Goal: Task Accomplishment & Management: Use online tool/utility

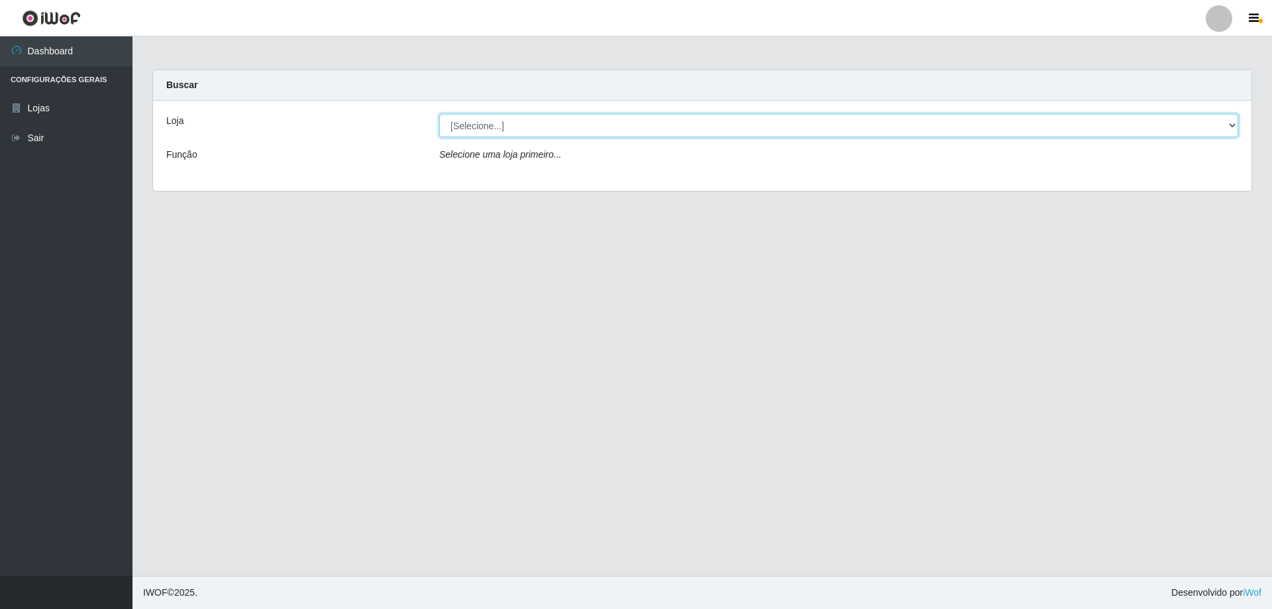
click at [479, 131] on select "[Selecione...] Atacado Vem - [STREET_ADDRESS]" at bounding box center [838, 125] width 799 height 23
select select "461"
click at [439, 114] on select "[Selecione...] Atacado Vem - [STREET_ADDRESS]" at bounding box center [838, 125] width 799 height 23
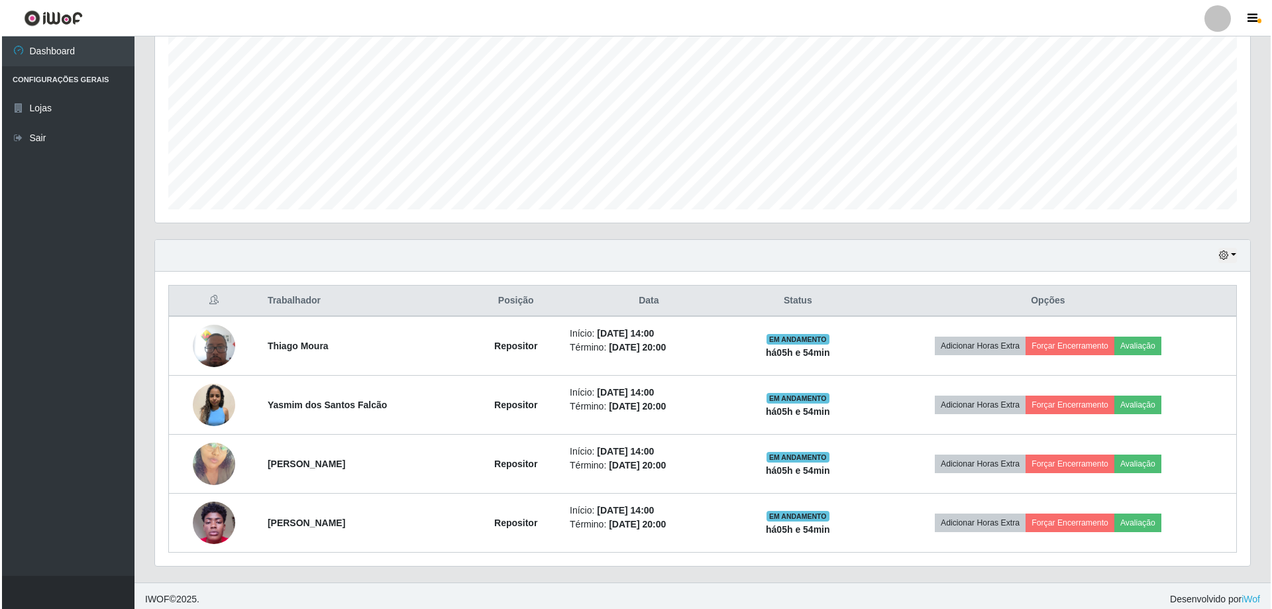
scroll to position [271, 0]
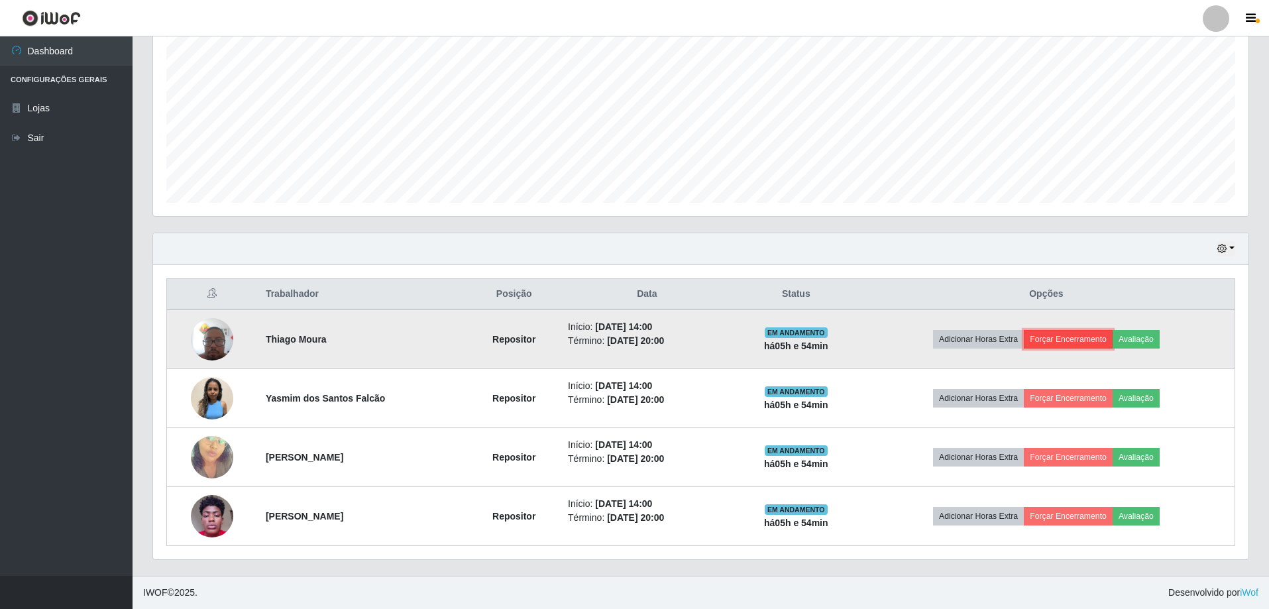
click at [1084, 340] on button "Forçar Encerramento" at bounding box center [1068, 339] width 89 height 19
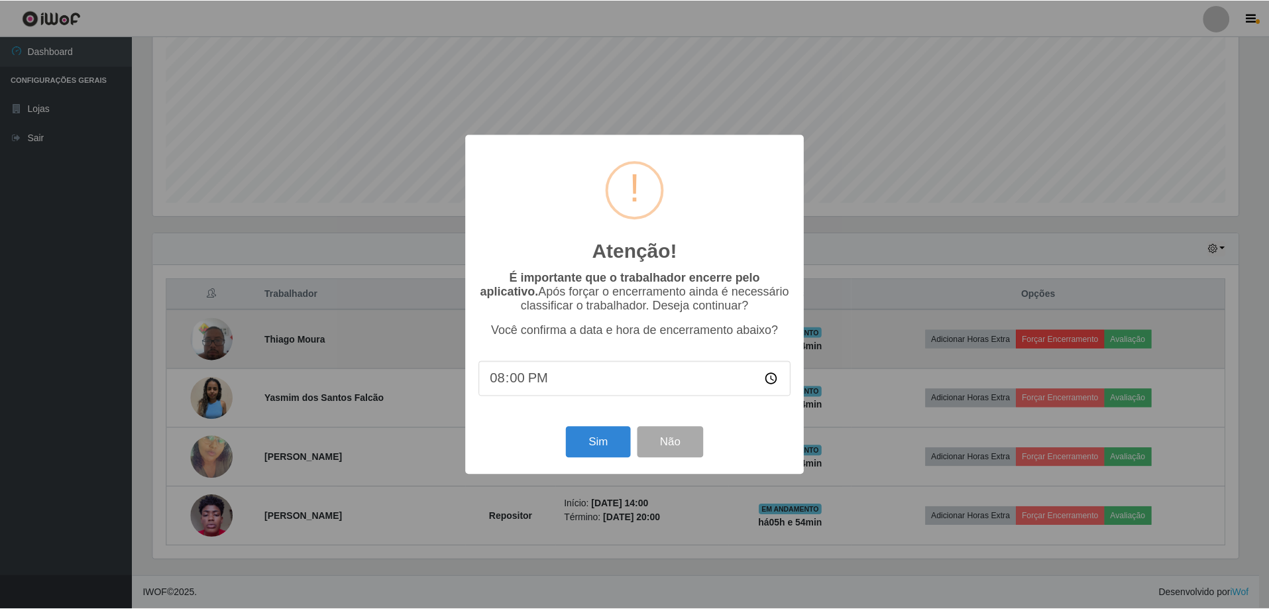
scroll to position [275, 1089]
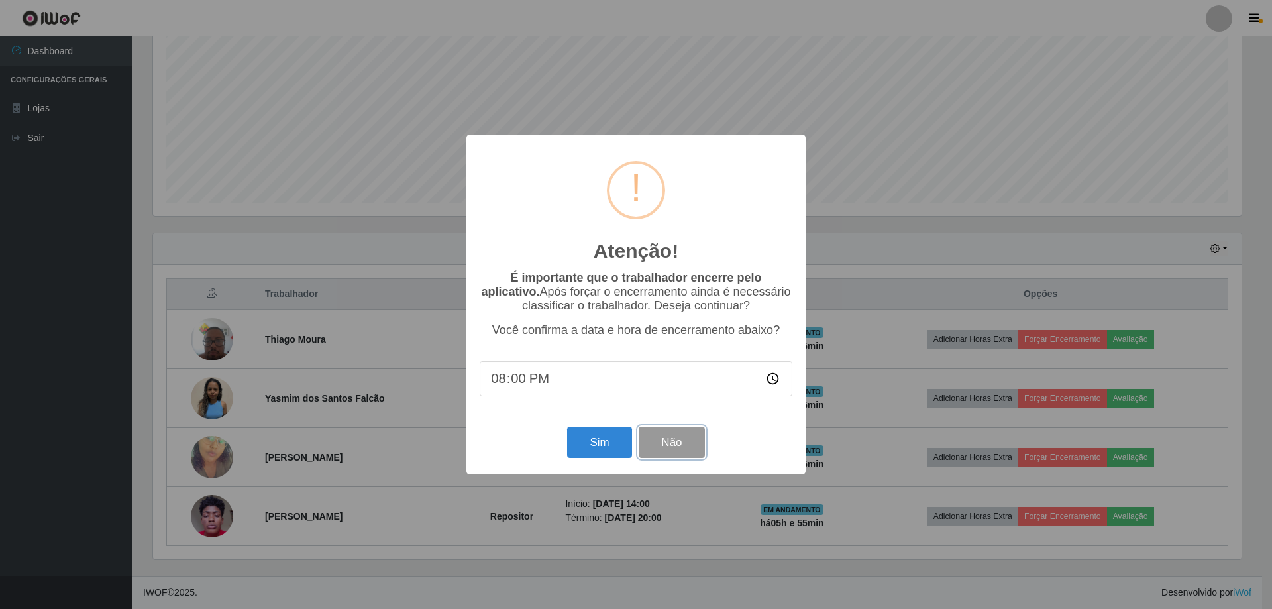
click at [670, 445] on button "Não" at bounding box center [672, 442] width 66 height 31
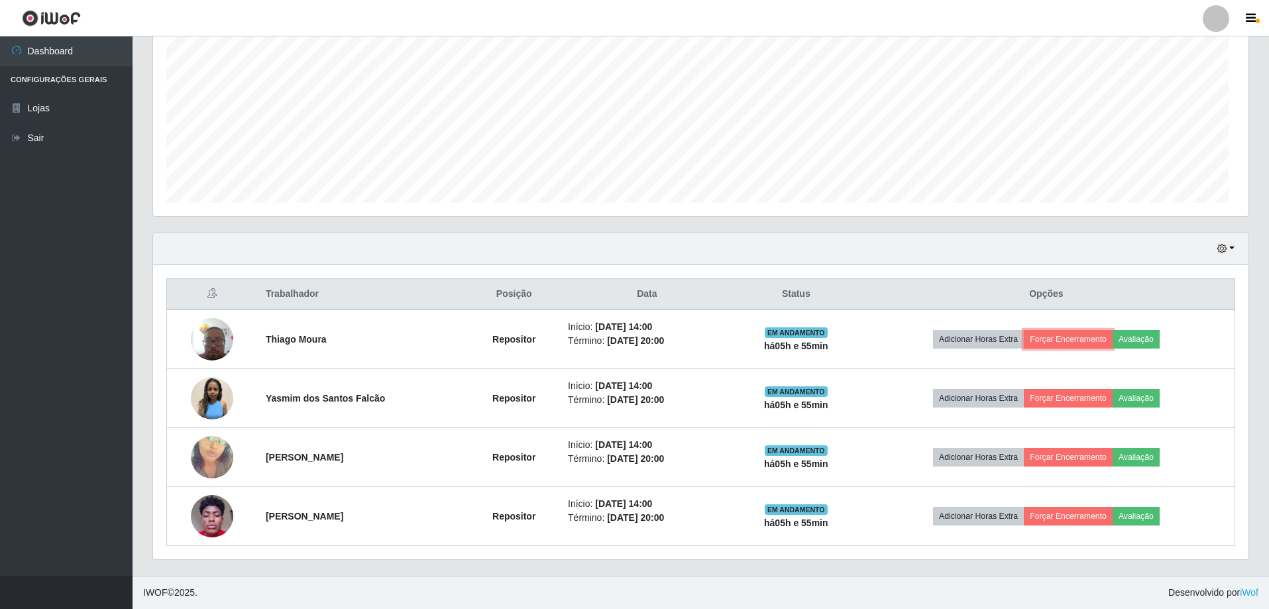
scroll to position [275, 1096]
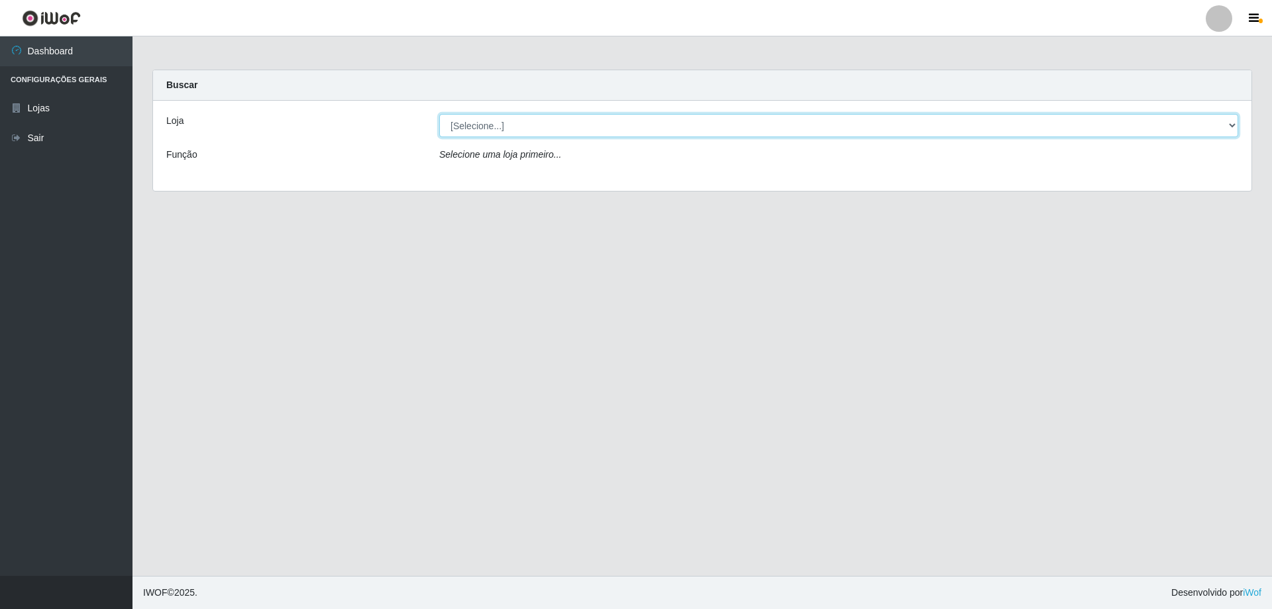
click at [489, 125] on select "[Selecione...] Atacado Vem - [STREET_ADDRESS]" at bounding box center [838, 125] width 799 height 23
select select "461"
click at [439, 114] on select "[Selecione...] Atacado Vem - [STREET_ADDRESS]" at bounding box center [838, 125] width 799 height 23
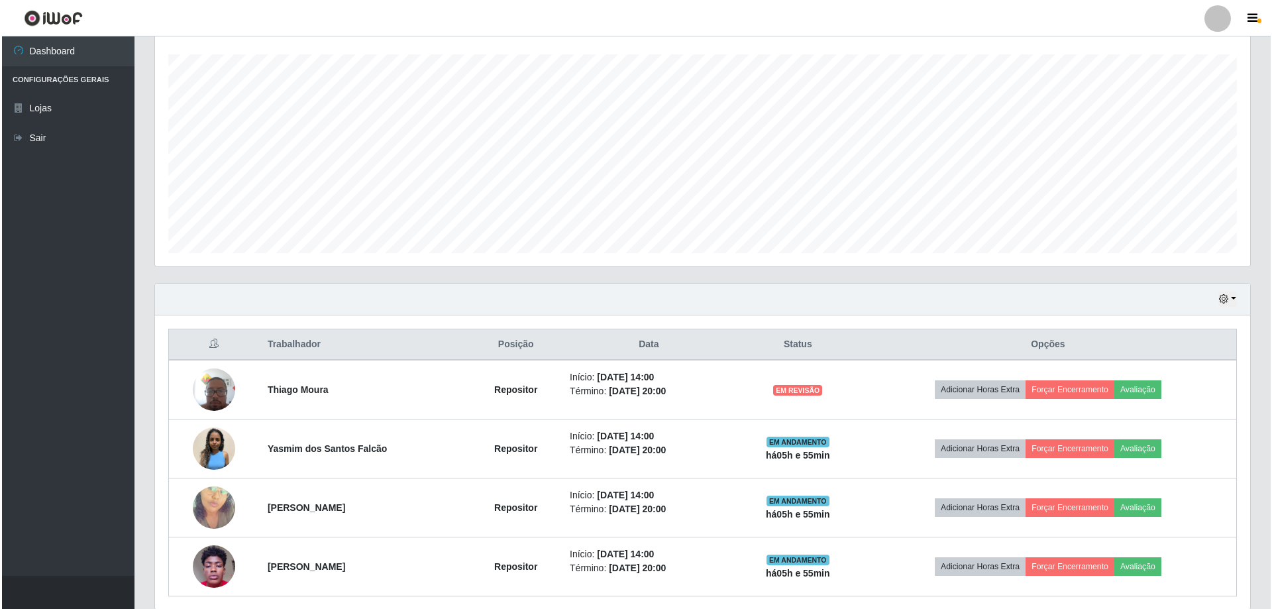
scroll to position [271, 0]
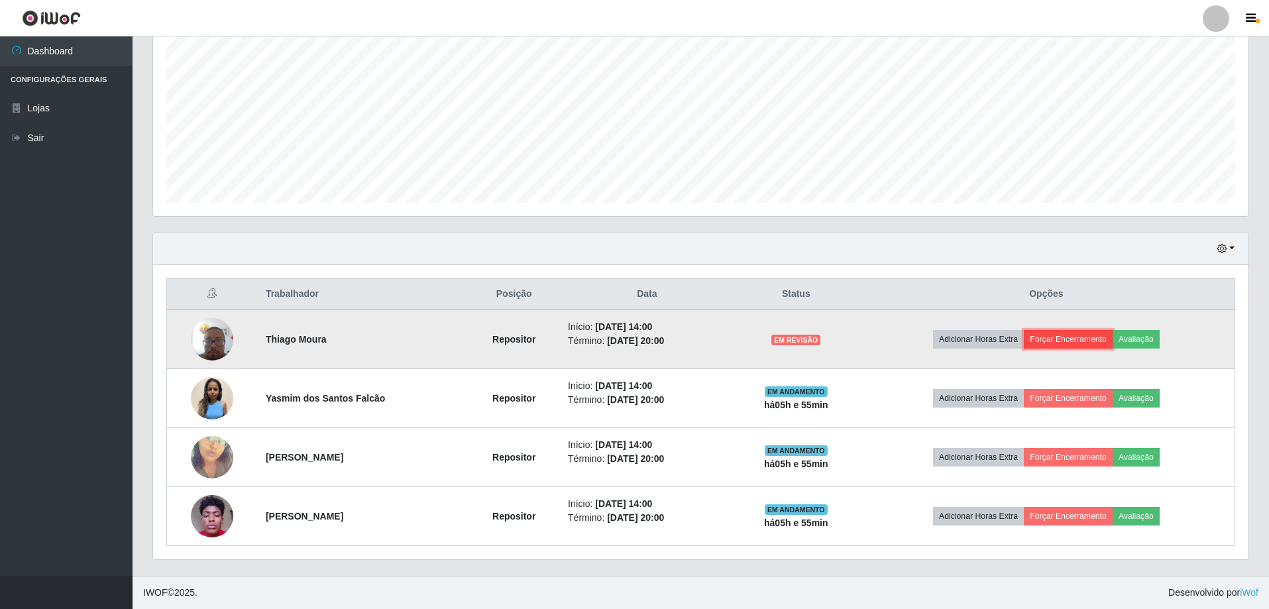
click at [1057, 343] on button "Forçar Encerramento" at bounding box center [1068, 339] width 89 height 19
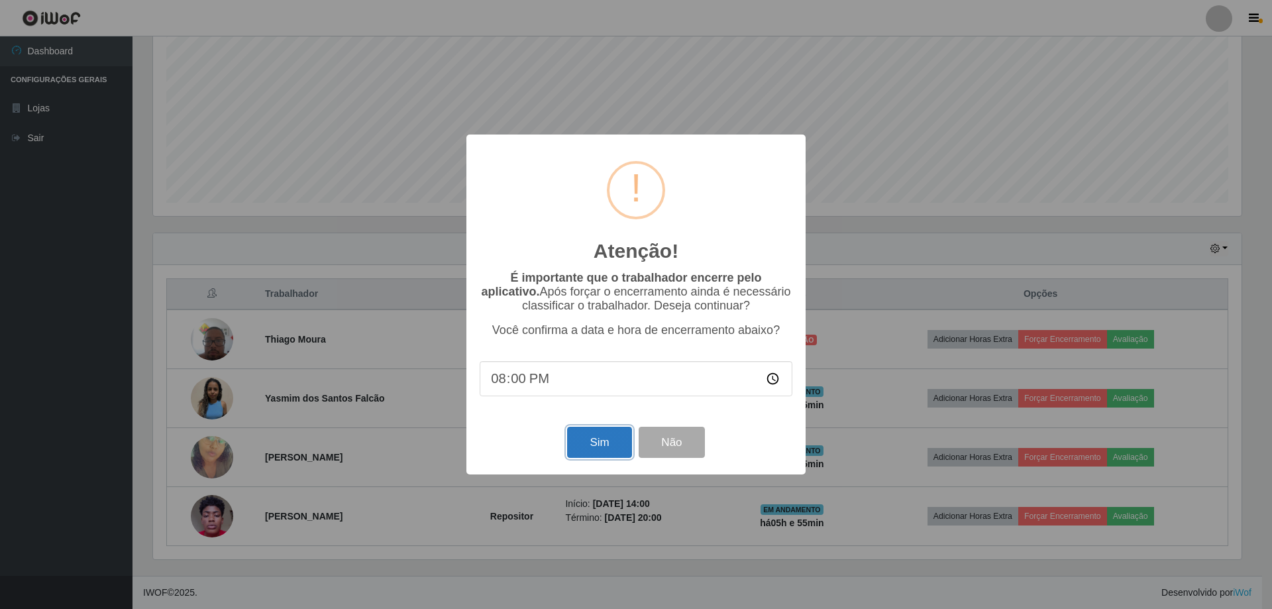
click at [589, 453] on button "Sim" at bounding box center [599, 442] width 64 height 31
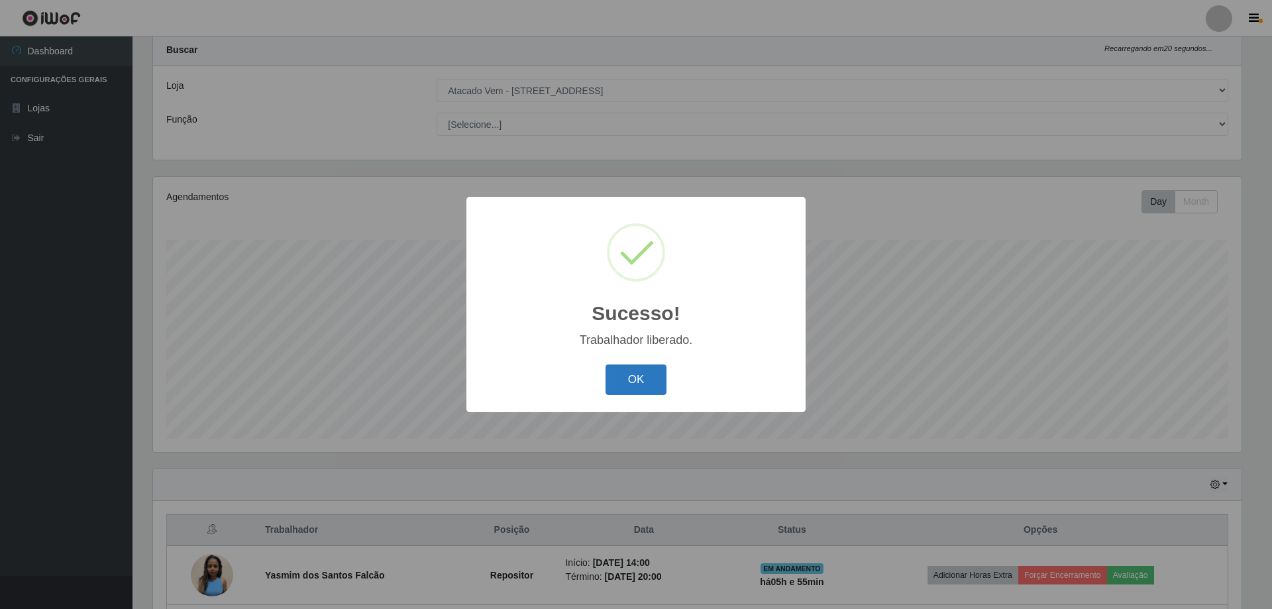
click at [630, 390] on button "OK" at bounding box center [637, 380] width 62 height 31
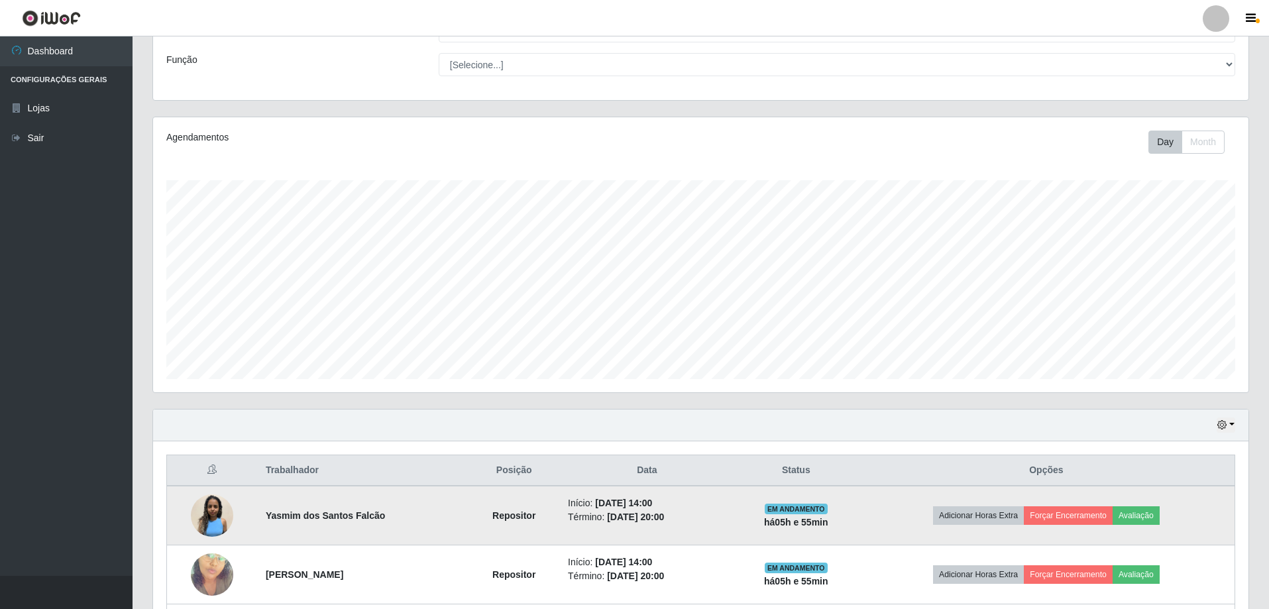
scroll to position [212, 0]
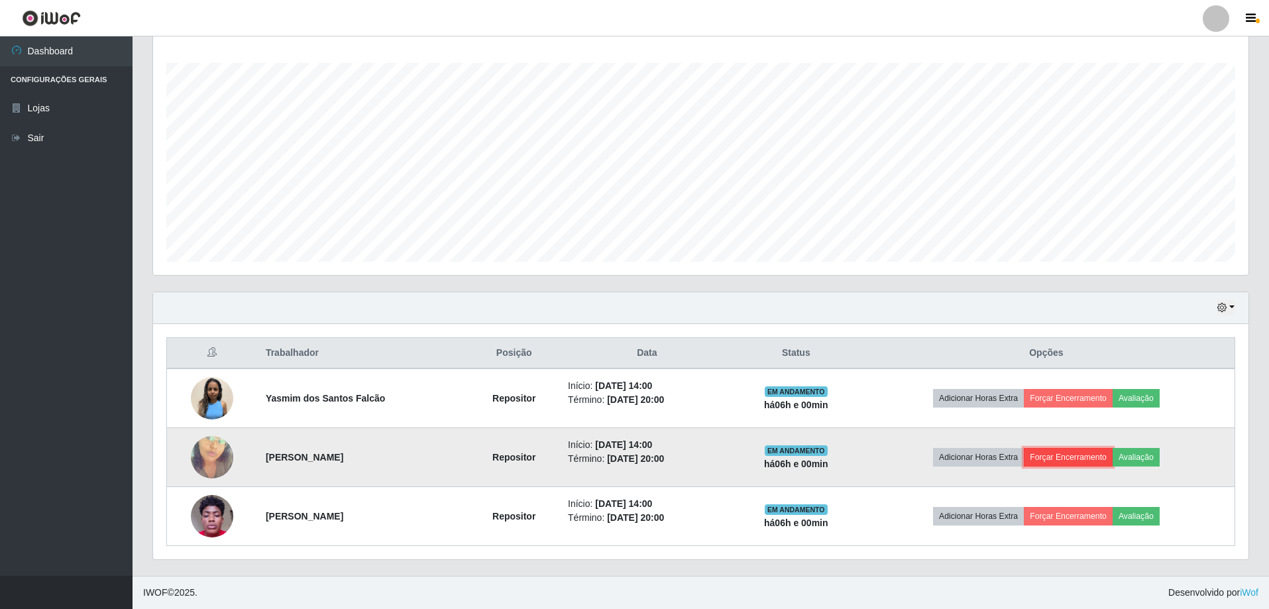
click at [1064, 455] on button "Forçar Encerramento" at bounding box center [1068, 457] width 89 height 19
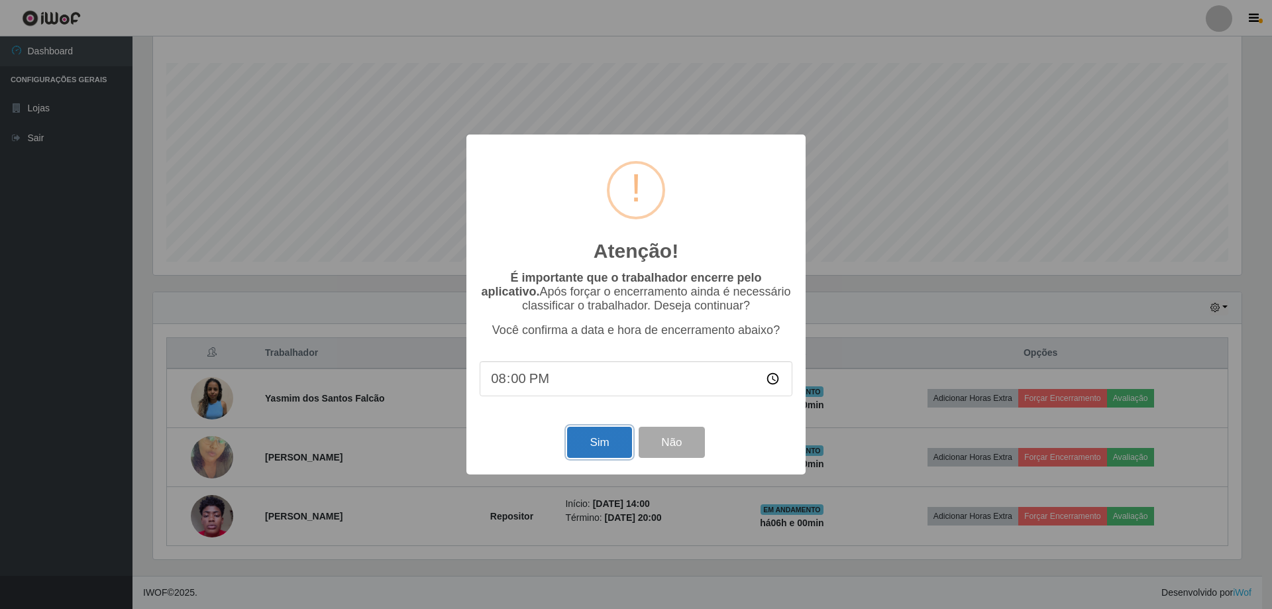
click at [599, 454] on button "Sim" at bounding box center [599, 442] width 64 height 31
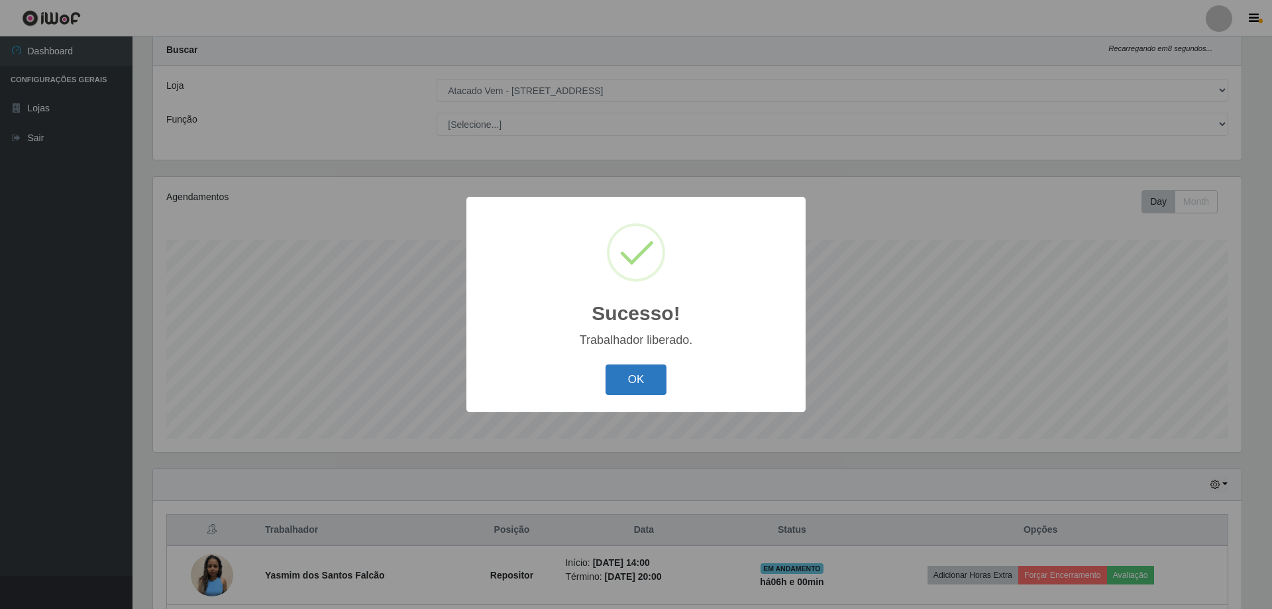
click at [646, 392] on button "OK" at bounding box center [637, 380] width 62 height 31
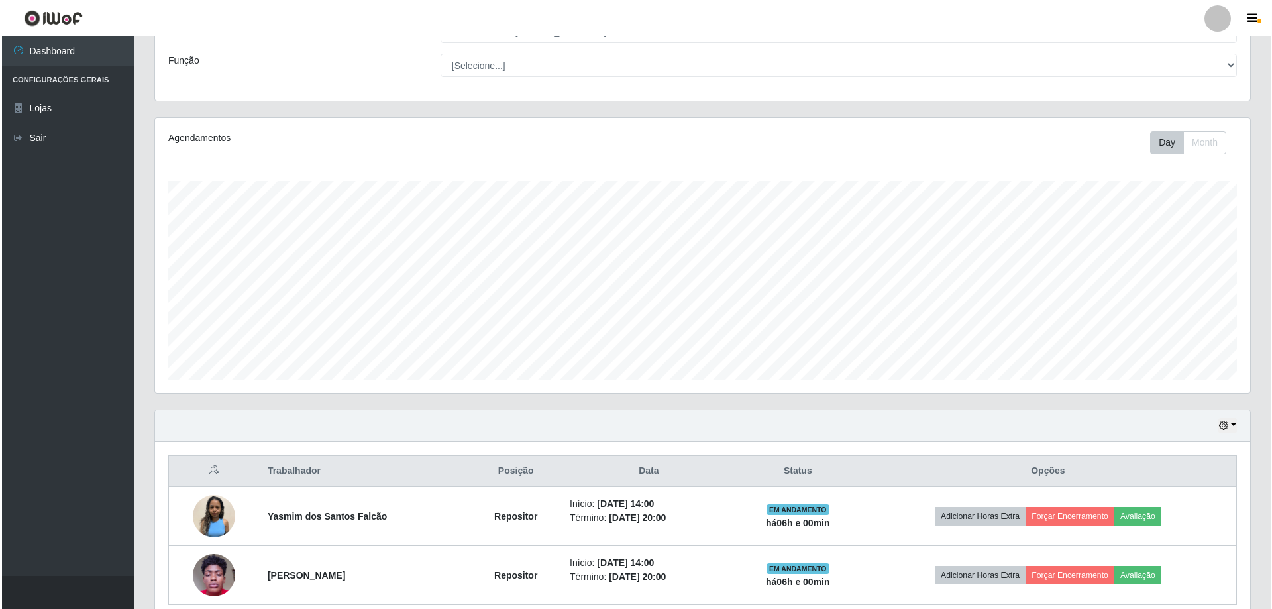
scroll to position [153, 0]
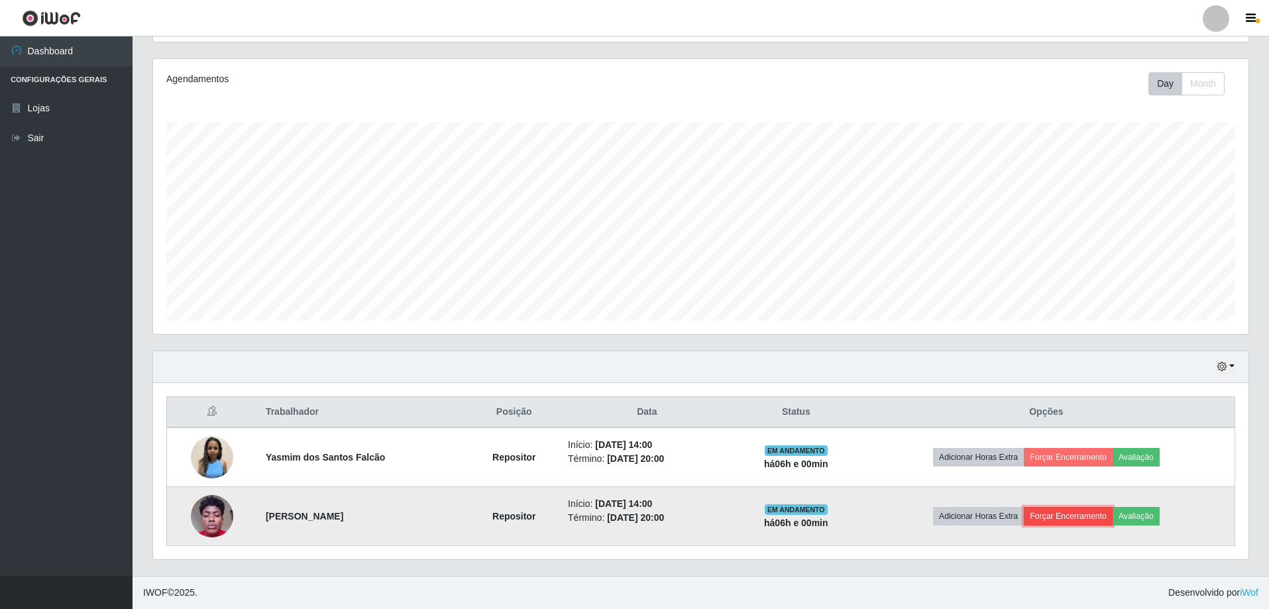
click at [1063, 516] on button "Forçar Encerramento" at bounding box center [1068, 516] width 89 height 19
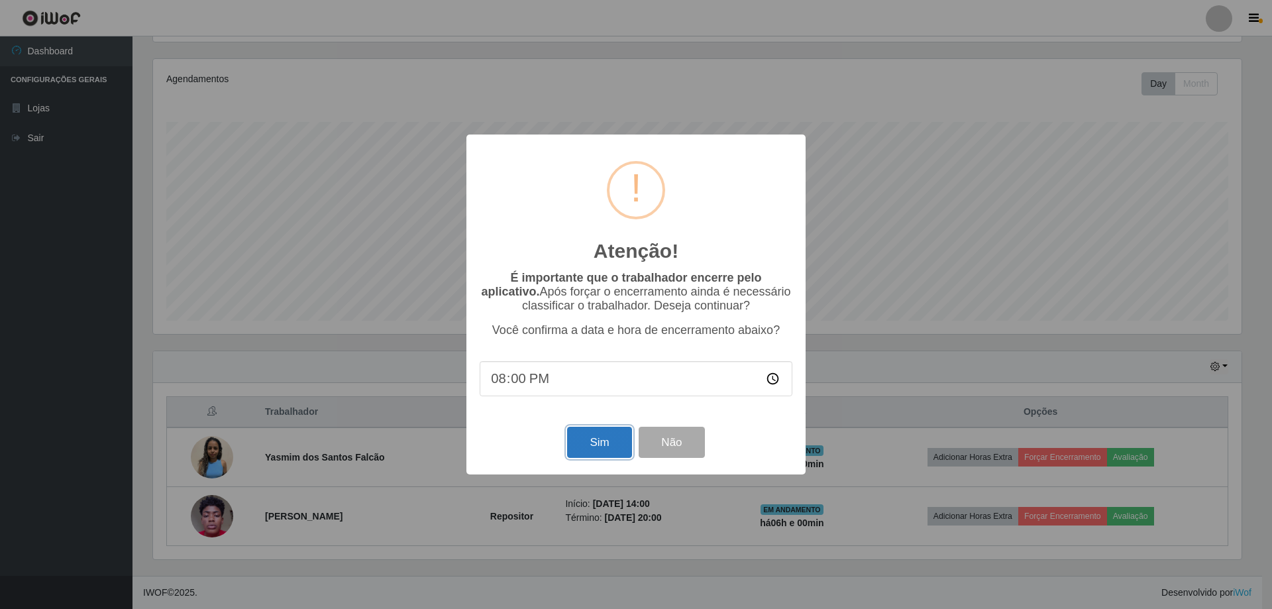
click at [598, 451] on button "Sim" at bounding box center [599, 442] width 64 height 31
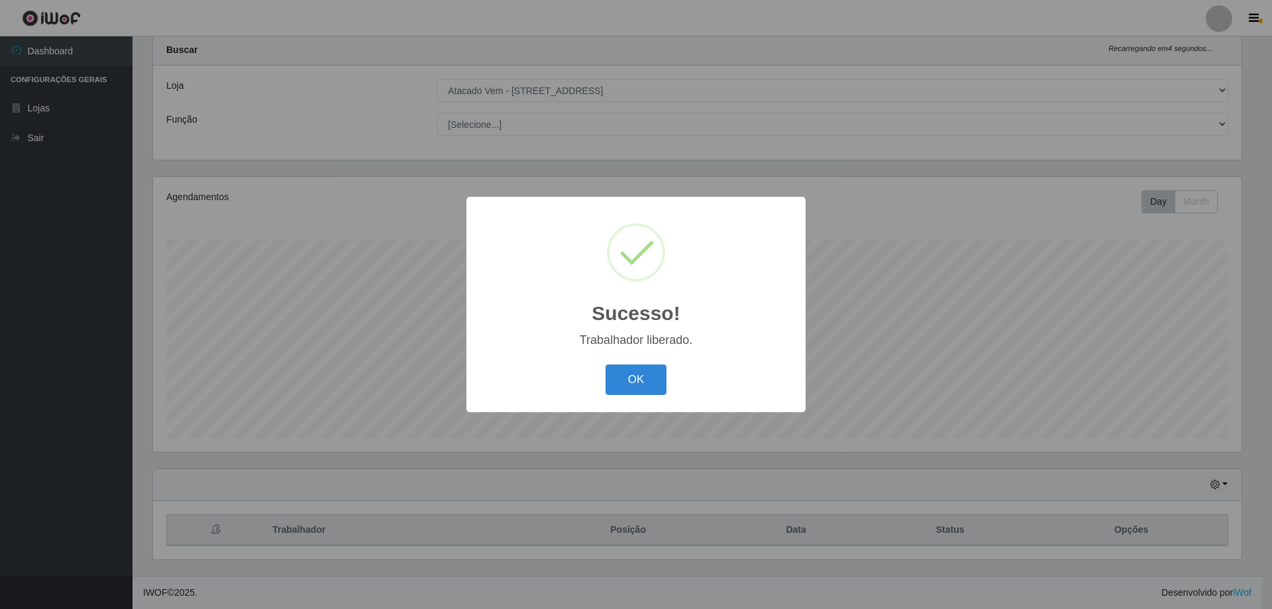
drag, startPoint x: 640, startPoint y: 409, endPoint x: 644, endPoint y: 403, distance: 7.6
click at [640, 408] on div "Sucesso! × Trabalhador liberado. OK Cancel" at bounding box center [636, 304] width 339 height 215
click at [646, 395] on button "OK" at bounding box center [637, 380] width 62 height 31
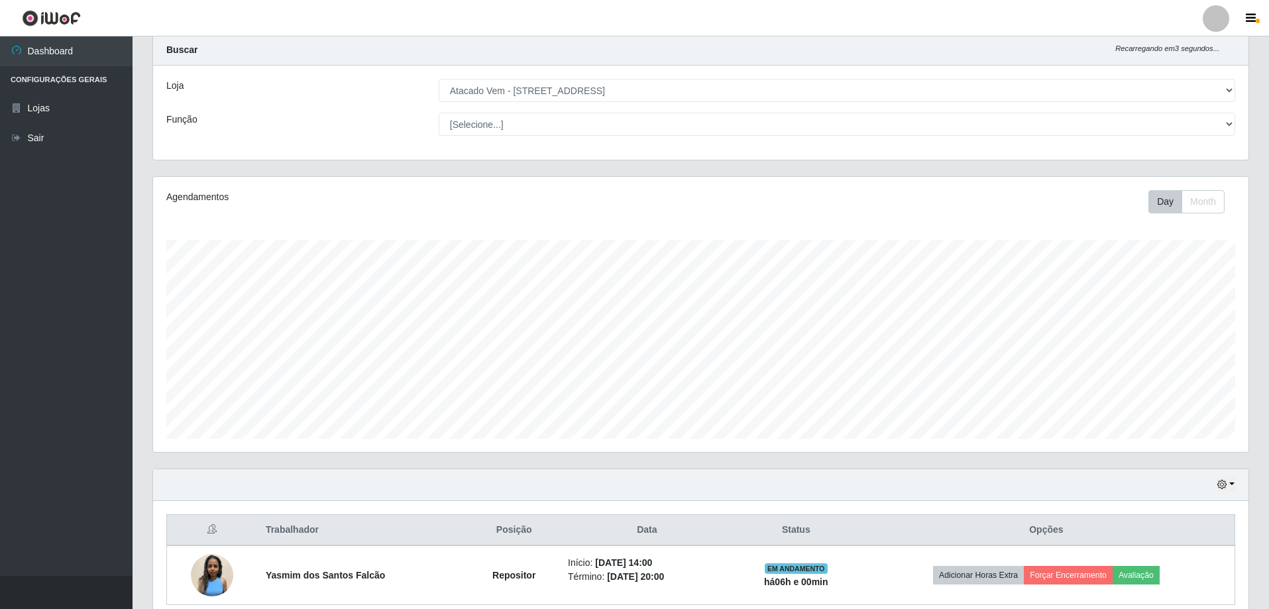
scroll to position [94, 0]
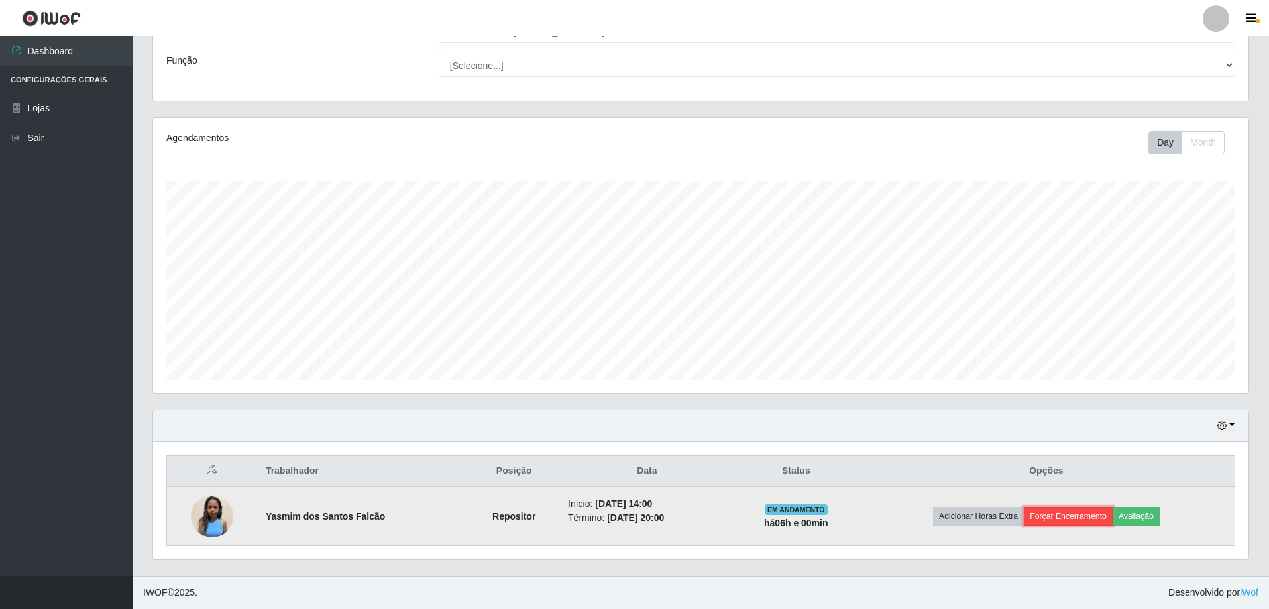
click at [1072, 512] on button "Forçar Encerramento" at bounding box center [1068, 516] width 89 height 19
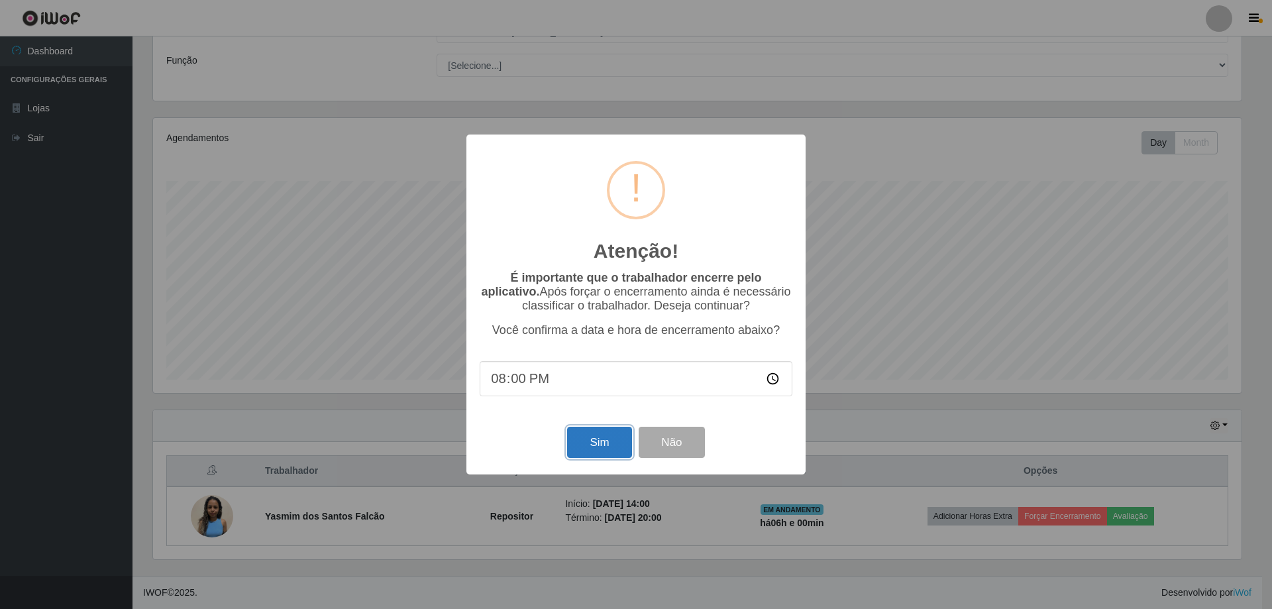
click at [612, 457] on button "Sim" at bounding box center [599, 442] width 64 height 31
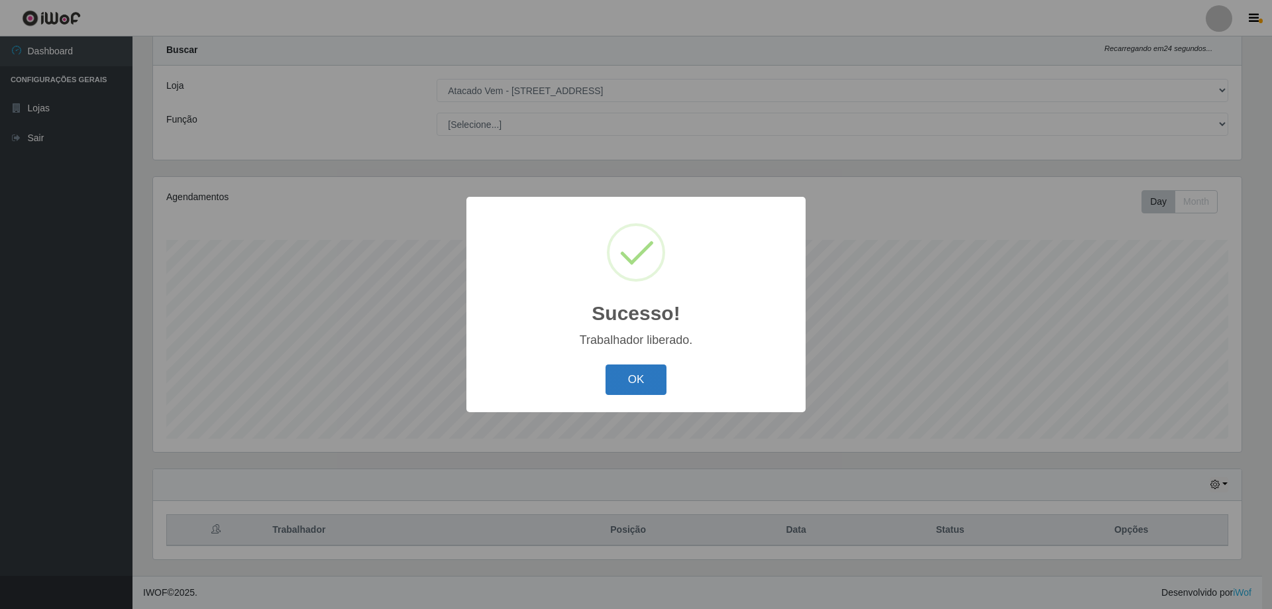
click at [643, 387] on button "OK" at bounding box center [637, 380] width 62 height 31
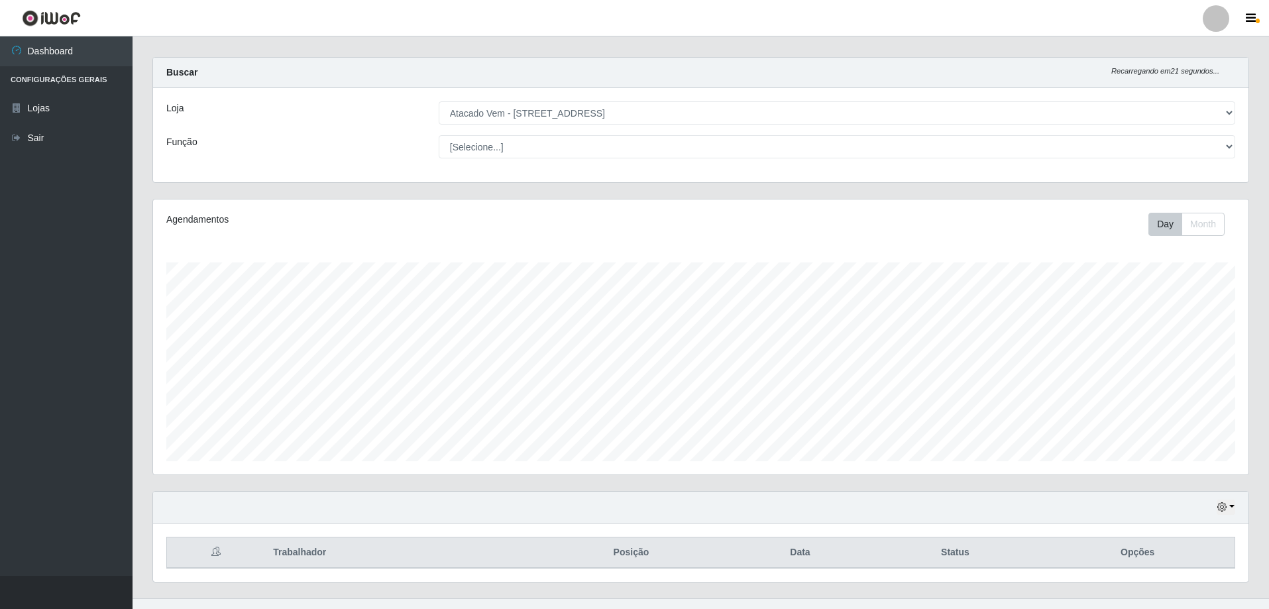
scroll to position [0, 0]
